Goal: Use online tool/utility: Use online tool/utility

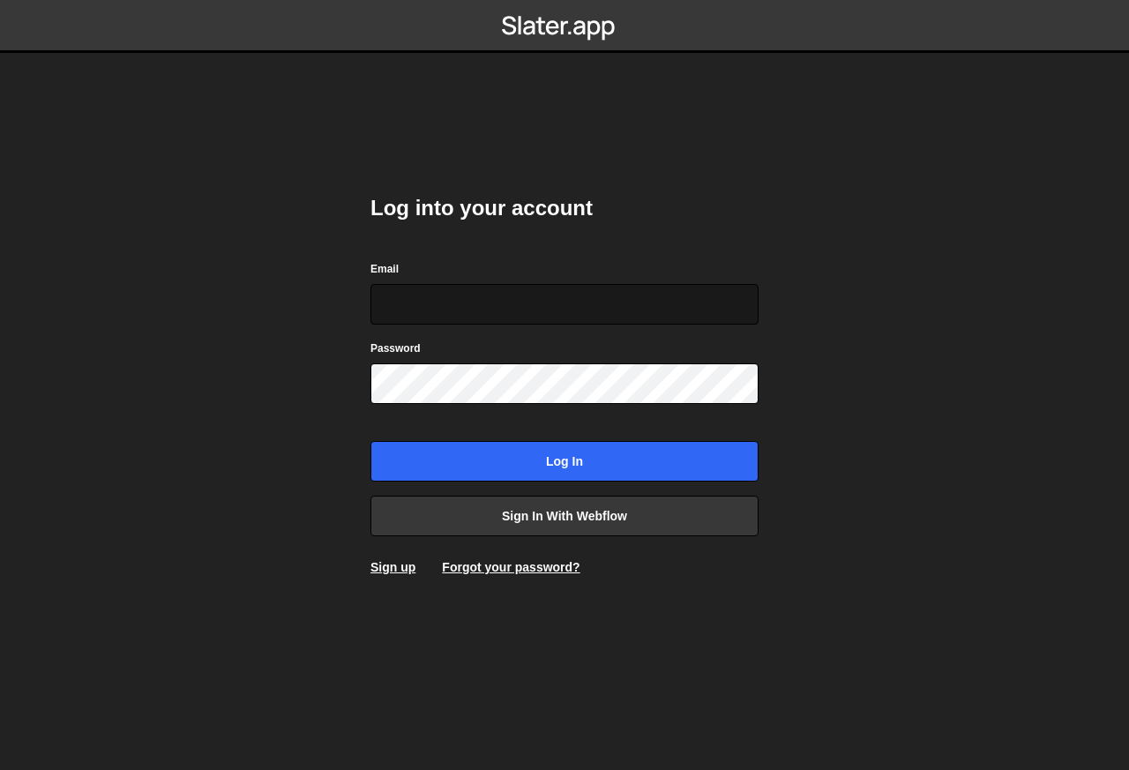
click at [549, 311] on input "Email" at bounding box center [564, 304] width 388 height 41
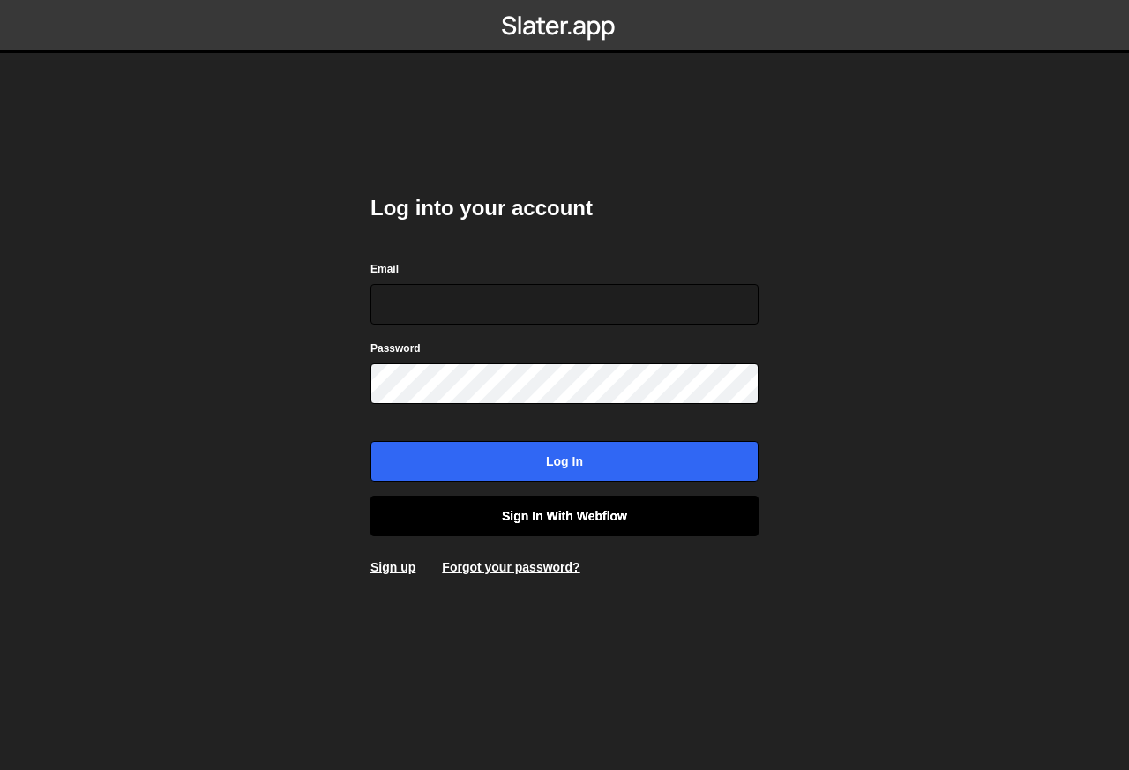
click at [540, 523] on link "Sign in with Webflow" at bounding box center [564, 516] width 388 height 41
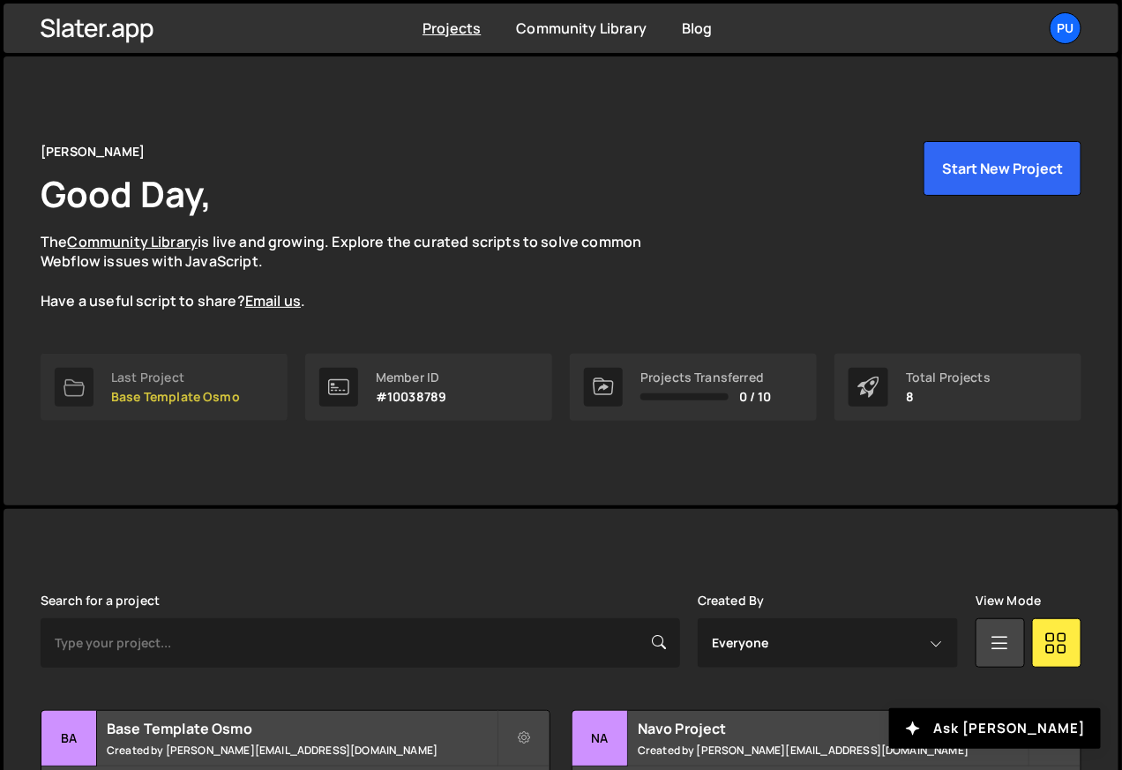
click at [207, 397] on p "Base Template Osmo" at bounding box center [175, 397] width 129 height 14
click at [163, 395] on p "Base Template Osmo" at bounding box center [175, 397] width 129 height 14
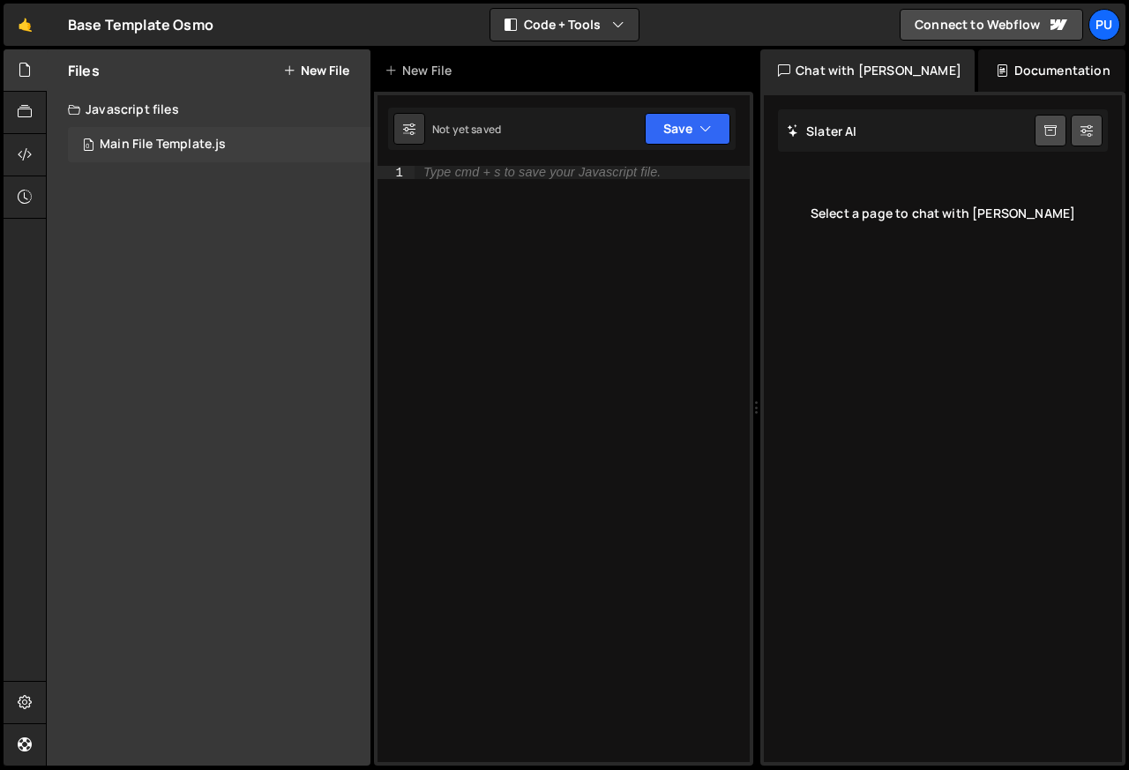
click at [156, 146] on div "Main File Template.js" at bounding box center [163, 145] width 126 height 16
